Goal: Information Seeking & Learning: Learn about a topic

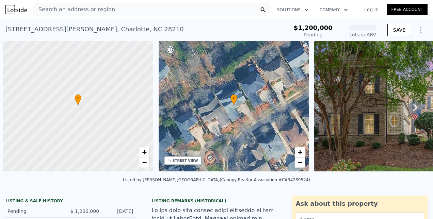
scroll to position [0, 3]
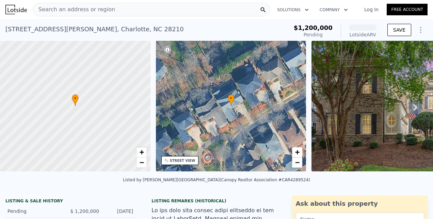
click at [127, 8] on div "Search an address or region" at bounding box center [152, 10] width 238 height 14
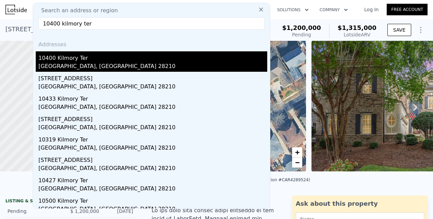
type input "10400 kilmory ter"
click at [83, 54] on div "10400 Kilmory Ter" at bounding box center [152, 56] width 229 height 11
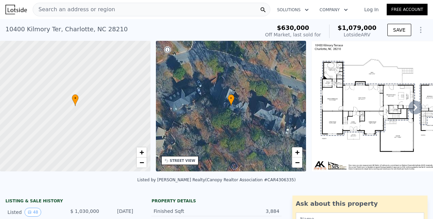
click at [409, 114] on icon at bounding box center [415, 108] width 14 height 14
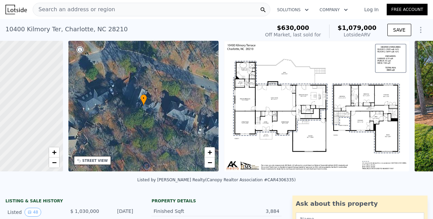
scroll to position [0, 158]
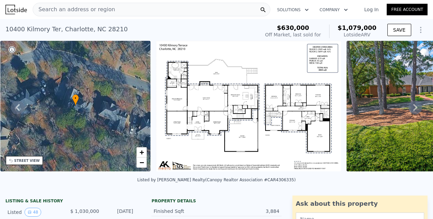
click at [413, 108] on icon at bounding box center [415, 107] width 4 height 7
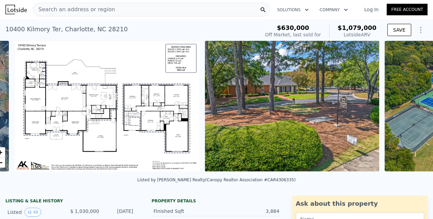
scroll to position [0, 311]
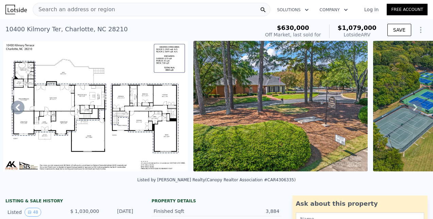
click at [413, 108] on icon at bounding box center [415, 107] width 4 height 7
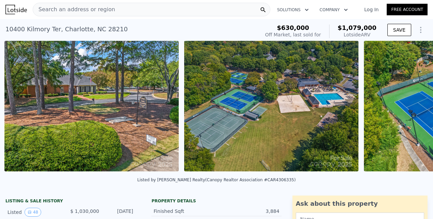
scroll to position [0, 502]
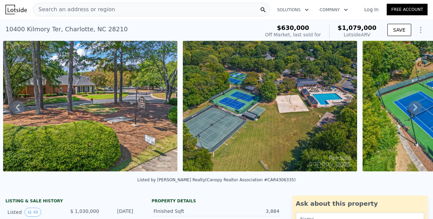
click at [410, 108] on div "• + − • + − STREET VIEW Loading... SATELLITE VIEW" at bounding box center [216, 107] width 433 height 133
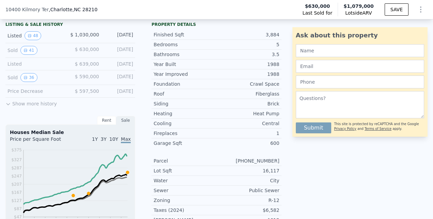
scroll to position [174, 0]
click at [26, 108] on button "Show more history" at bounding box center [30, 103] width 51 height 10
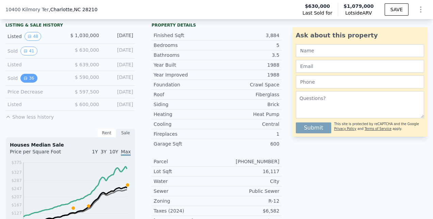
click at [31, 81] on button "36" at bounding box center [28, 78] width 17 height 9
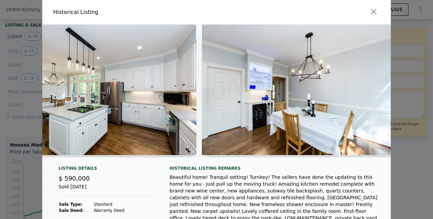
scroll to position [0, 3275]
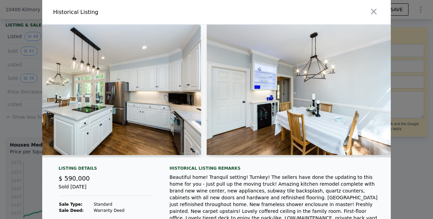
click at [19, 152] on div at bounding box center [216, 109] width 433 height 219
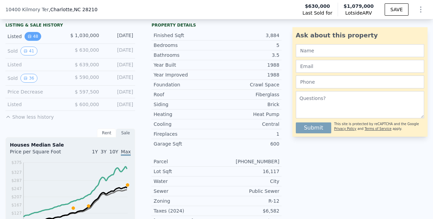
click at [29, 38] on button "48" at bounding box center [33, 36] width 17 height 9
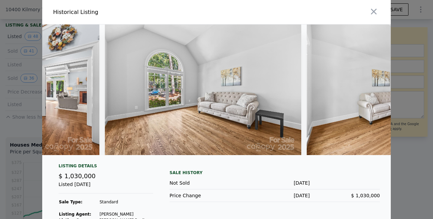
scroll to position [0, 8978]
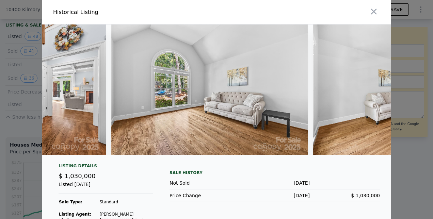
click at [16, 133] on div at bounding box center [216, 109] width 433 height 219
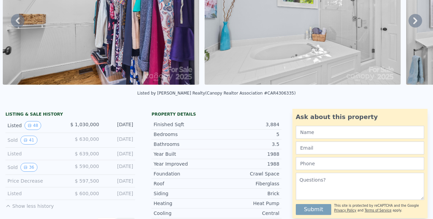
scroll to position [0, 0]
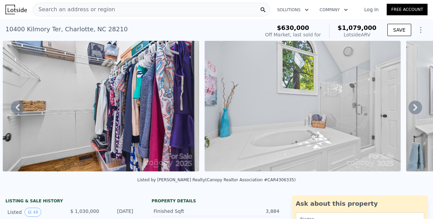
click at [17, 106] on icon at bounding box center [18, 108] width 14 height 14
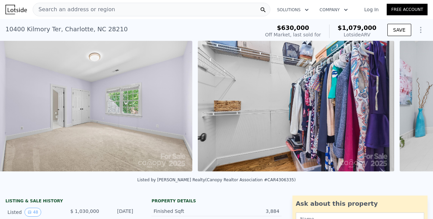
scroll to position [0, 4516]
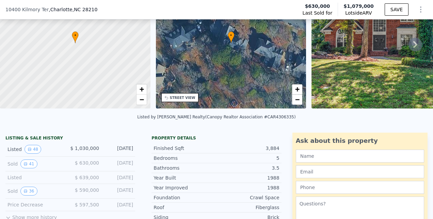
scroll to position [108, 0]
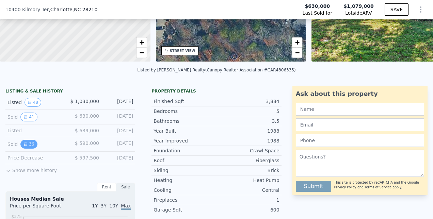
click at [31, 148] on button "36" at bounding box center [28, 144] width 17 height 9
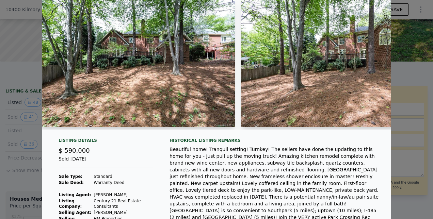
scroll to position [0, 5414]
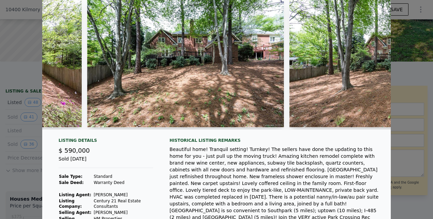
click at [33, 137] on div at bounding box center [216, 109] width 433 height 219
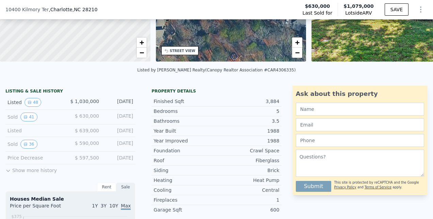
click at [37, 174] on button "Show more history" at bounding box center [30, 169] width 51 height 10
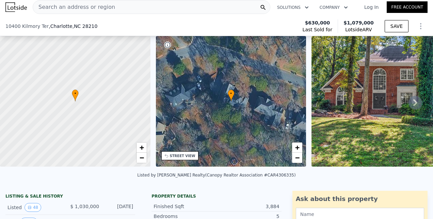
scroll to position [103, 0]
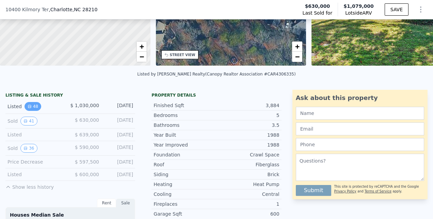
click at [30, 109] on icon "View historical data" at bounding box center [30, 106] width 4 height 4
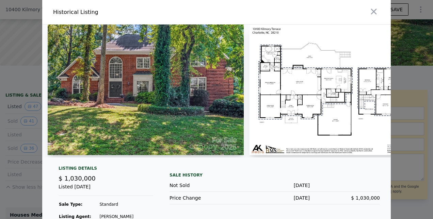
click at [220, 59] on img at bounding box center [146, 90] width 196 height 131
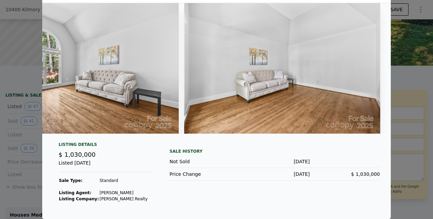
scroll to position [0, 0]
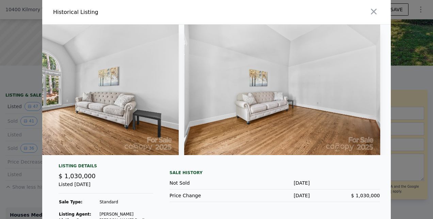
click at [22, 93] on div at bounding box center [216, 109] width 433 height 219
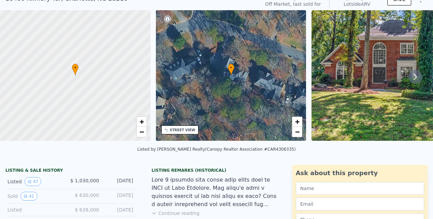
scroll to position [2, 0]
